Goal: Information Seeking & Learning: Understand process/instructions

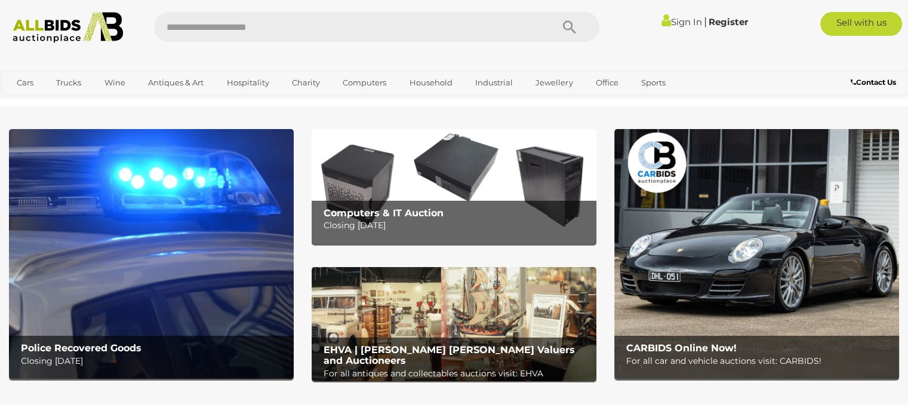
click at [171, 229] on img at bounding box center [151, 254] width 285 height 250
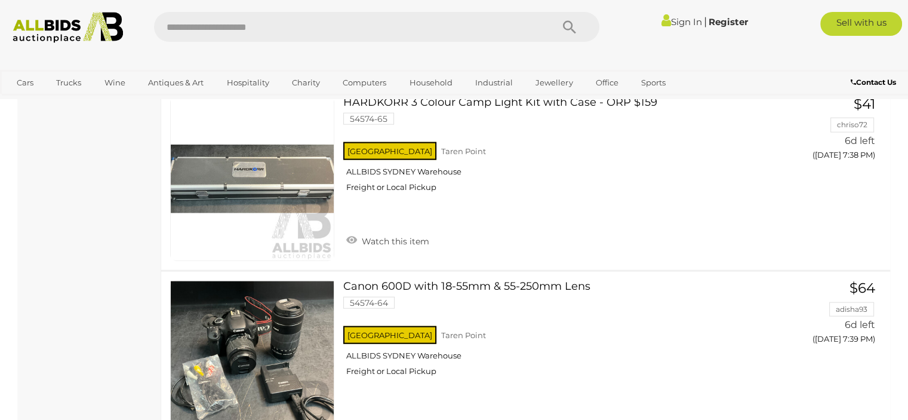
scroll to position [7402, 0]
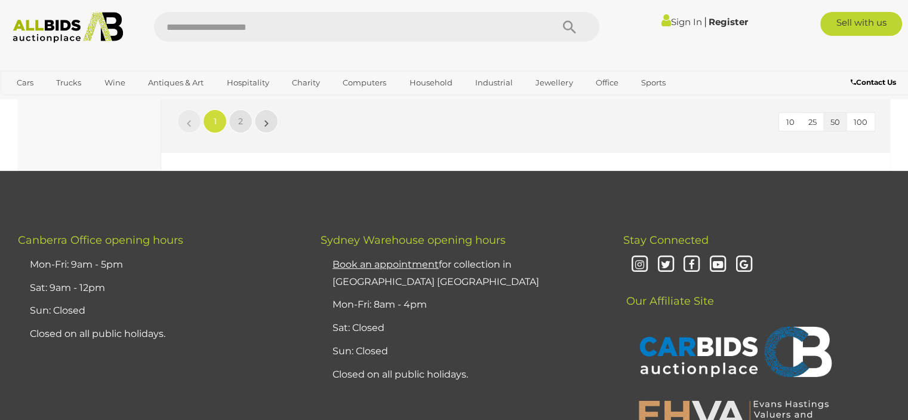
scroll to position [9432, 0]
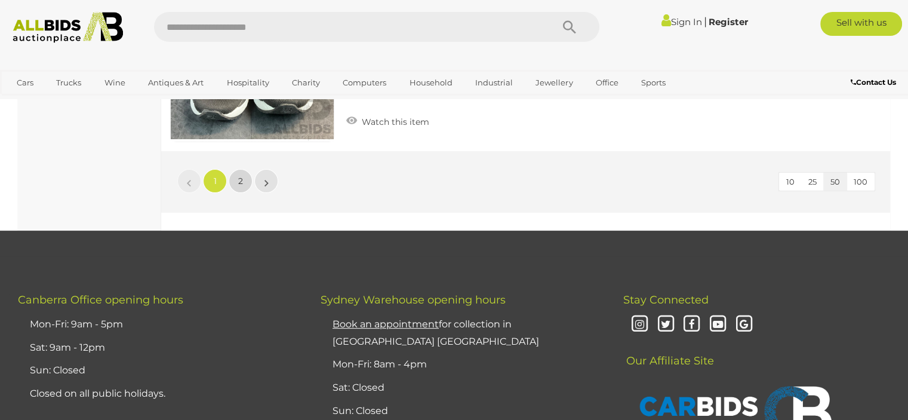
click at [248, 169] on link "2" at bounding box center [241, 181] width 24 height 24
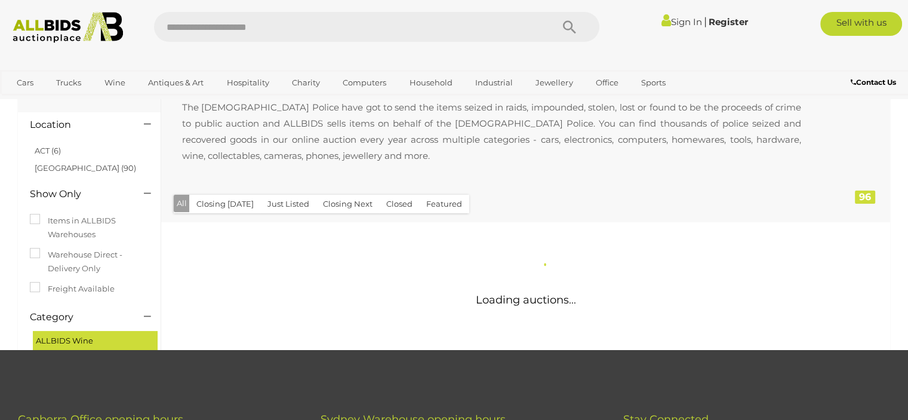
scroll to position [4, 0]
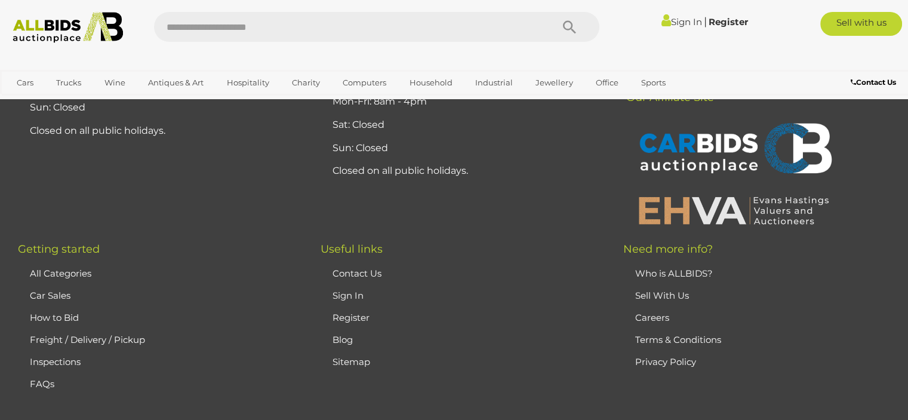
scroll to position [8958, 0]
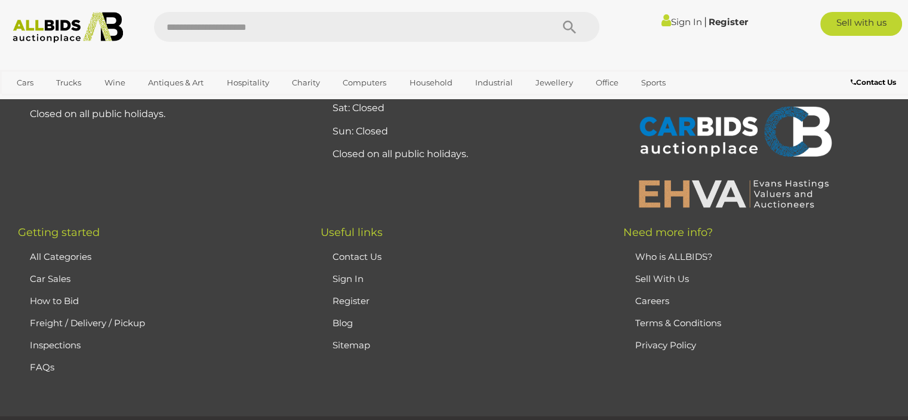
click at [672, 273] on link "Sell With Us" at bounding box center [662, 278] width 54 height 11
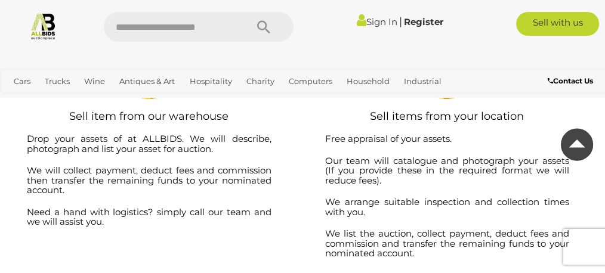
scroll to position [3999, 0]
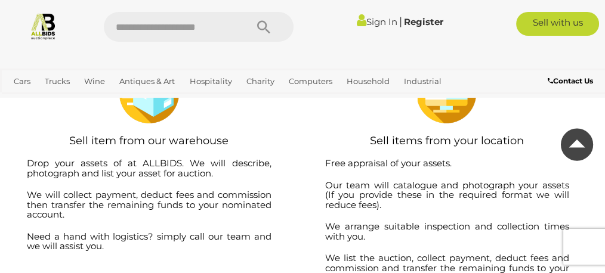
click at [384, 254] on h4 "We list the auction, collect payment, deduct fees and commission and transfer t…" at bounding box center [447, 269] width 245 height 30
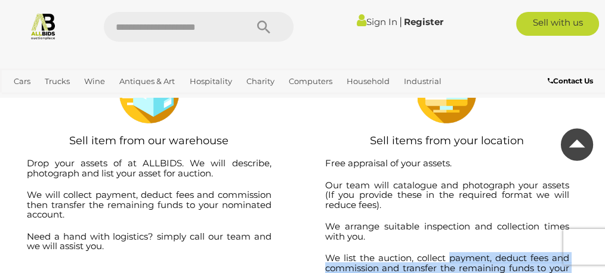
click at [384, 254] on h4 "We list the auction, collect payment, deduct fees and commission and transfer t…" at bounding box center [447, 269] width 245 height 30
click at [368, 221] on div "Sell items from your location Free appraisal of your assets. Our team will cata…" at bounding box center [447, 190] width 269 height 253
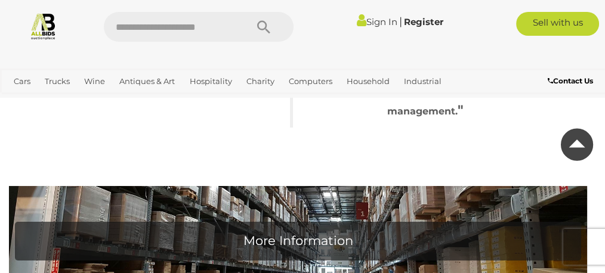
click at [293, 228] on h1 "More Information" at bounding box center [298, 241] width 555 height 26
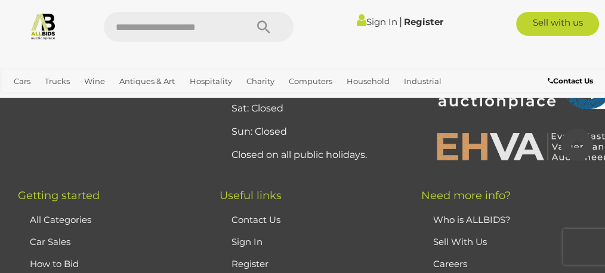
scroll to position [5996, 0]
